Goal: Find specific page/section: Find specific page/section

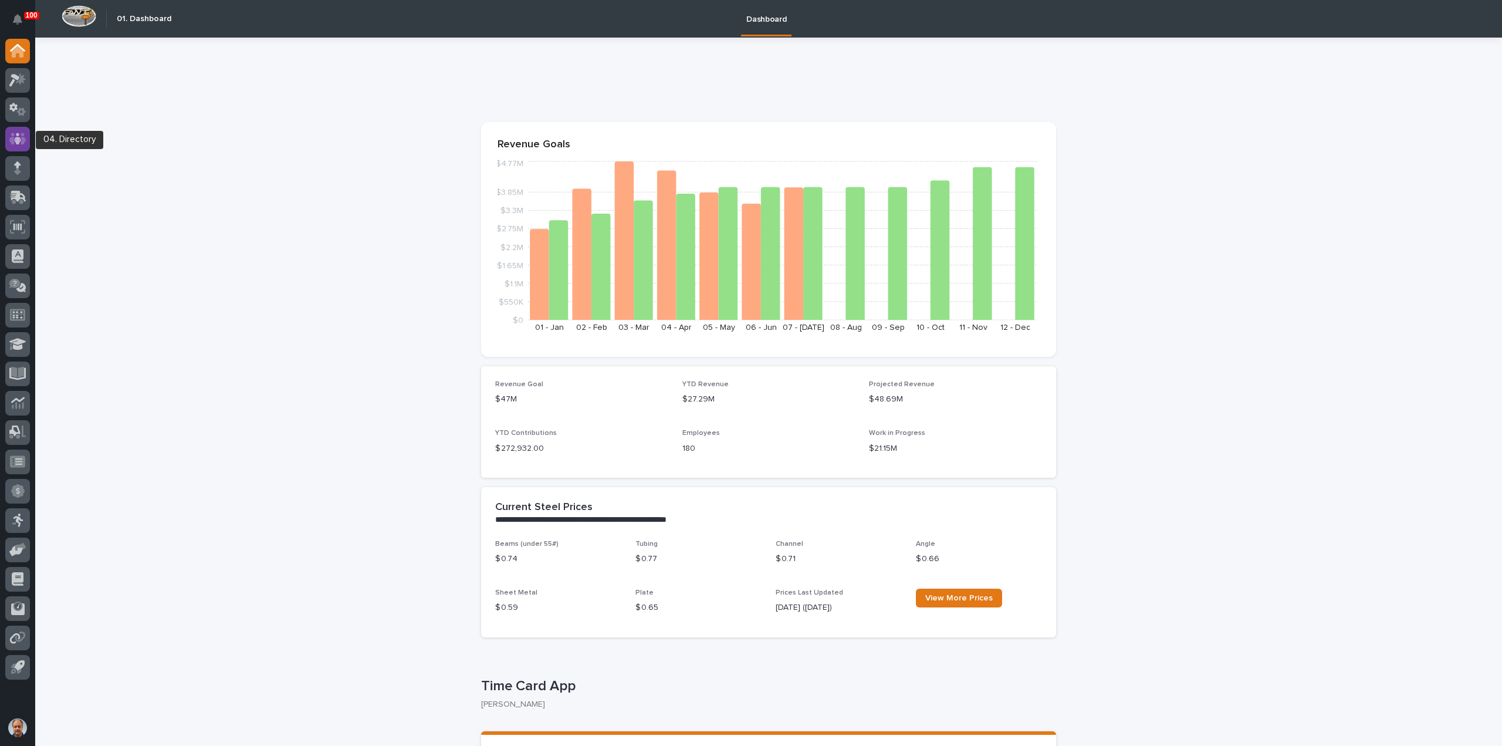
click at [16, 136] on icon at bounding box center [17, 138] width 17 height 13
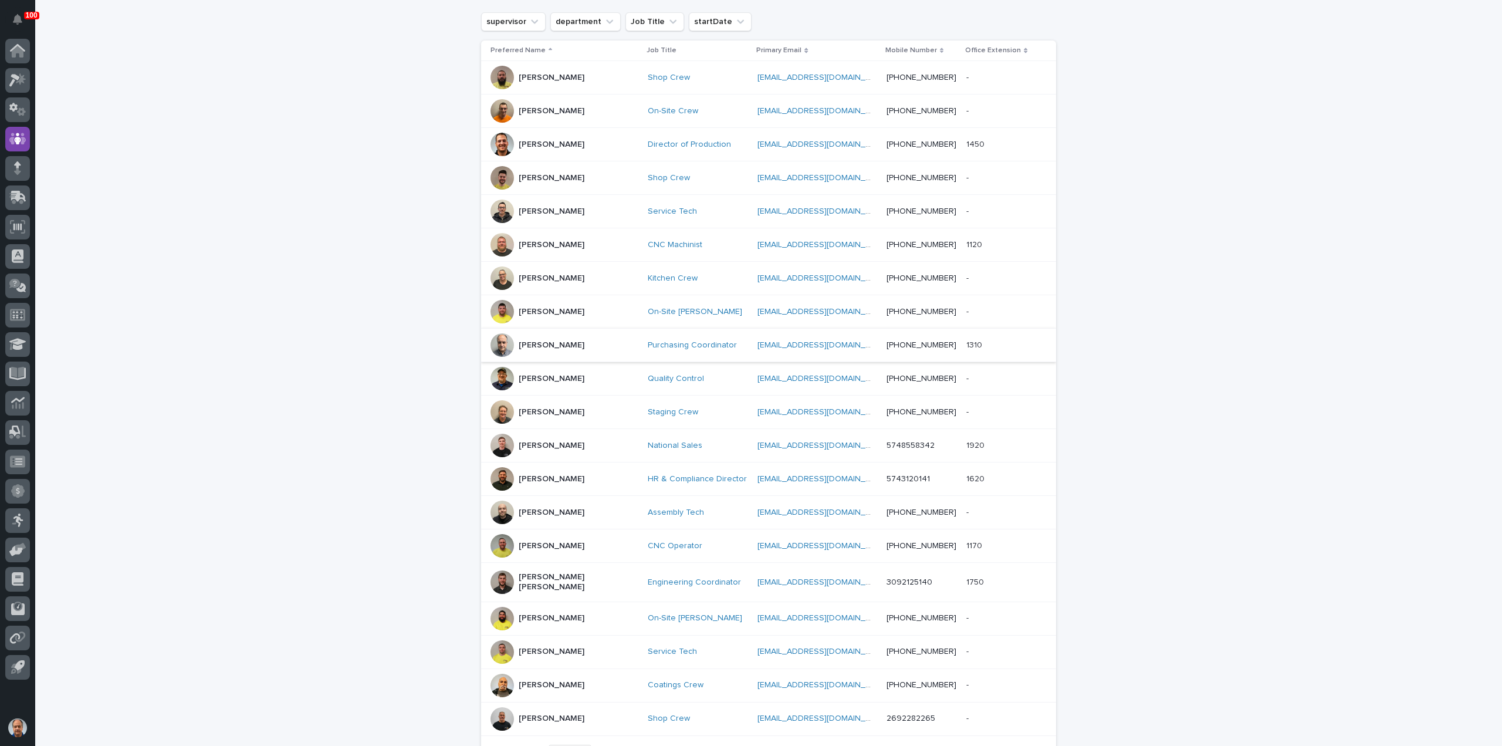
scroll to position [235, 0]
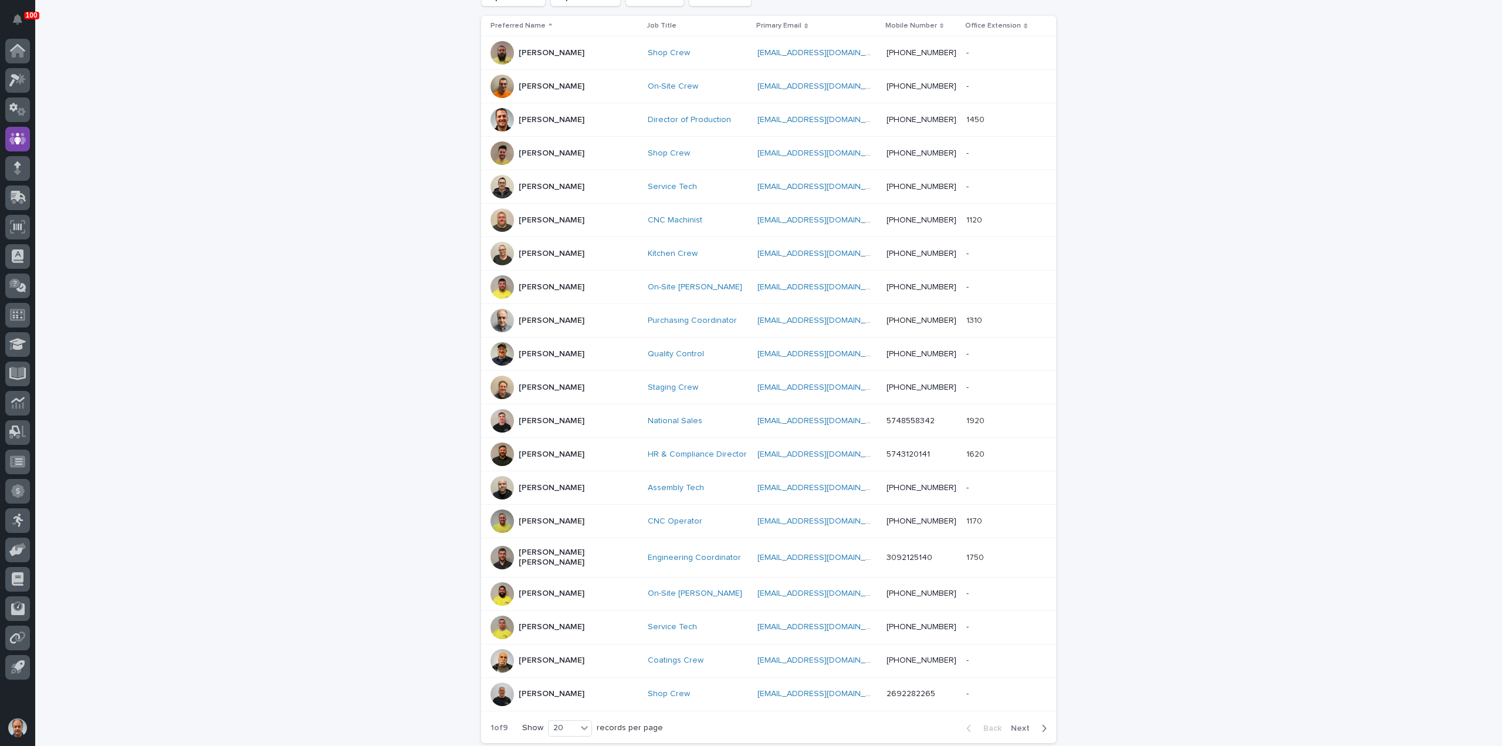
click at [502, 281] on div at bounding box center [501, 286] width 23 height 23
